Goal: Navigation & Orientation: Find specific page/section

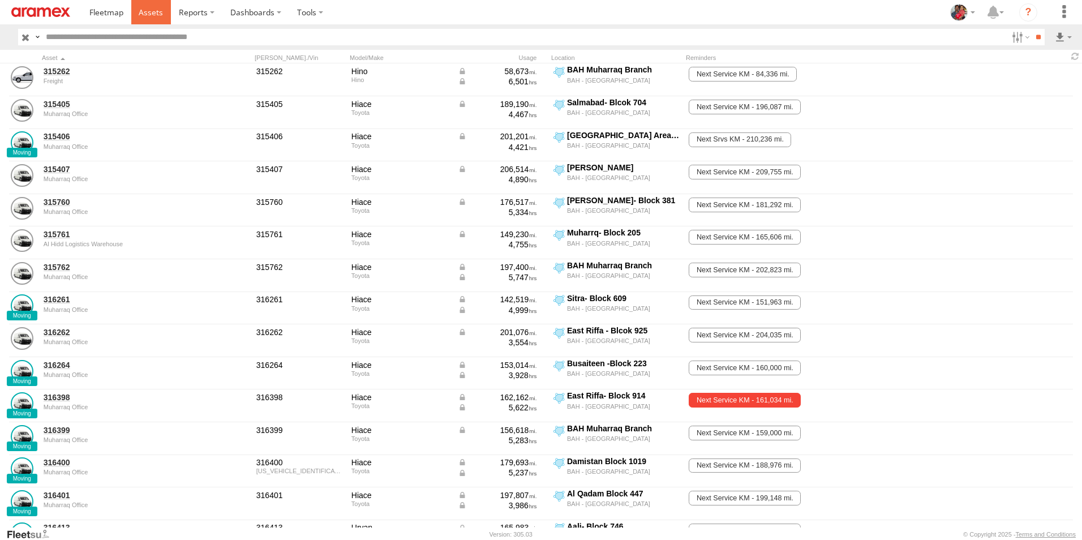
click at [149, 12] on span at bounding box center [151, 12] width 24 height 11
click at [151, 12] on span at bounding box center [151, 12] width 24 height 11
